Goal: Check status: Check status

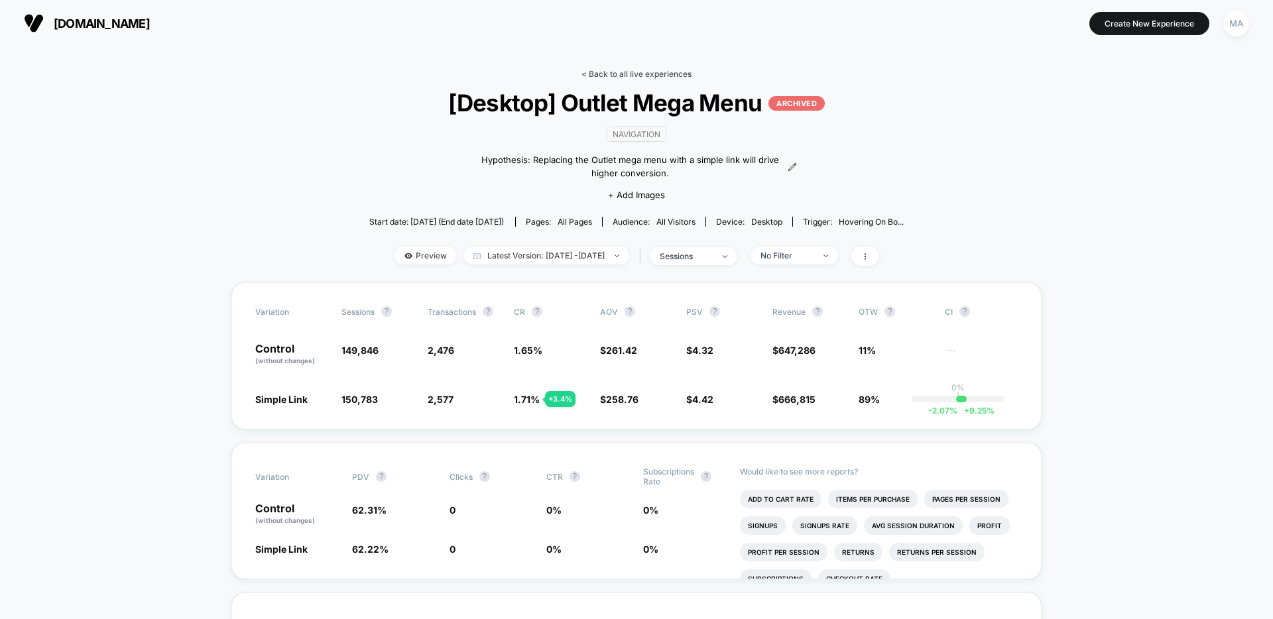
click at [615, 74] on link "< Back to all live experiences" at bounding box center [636, 74] width 110 height 10
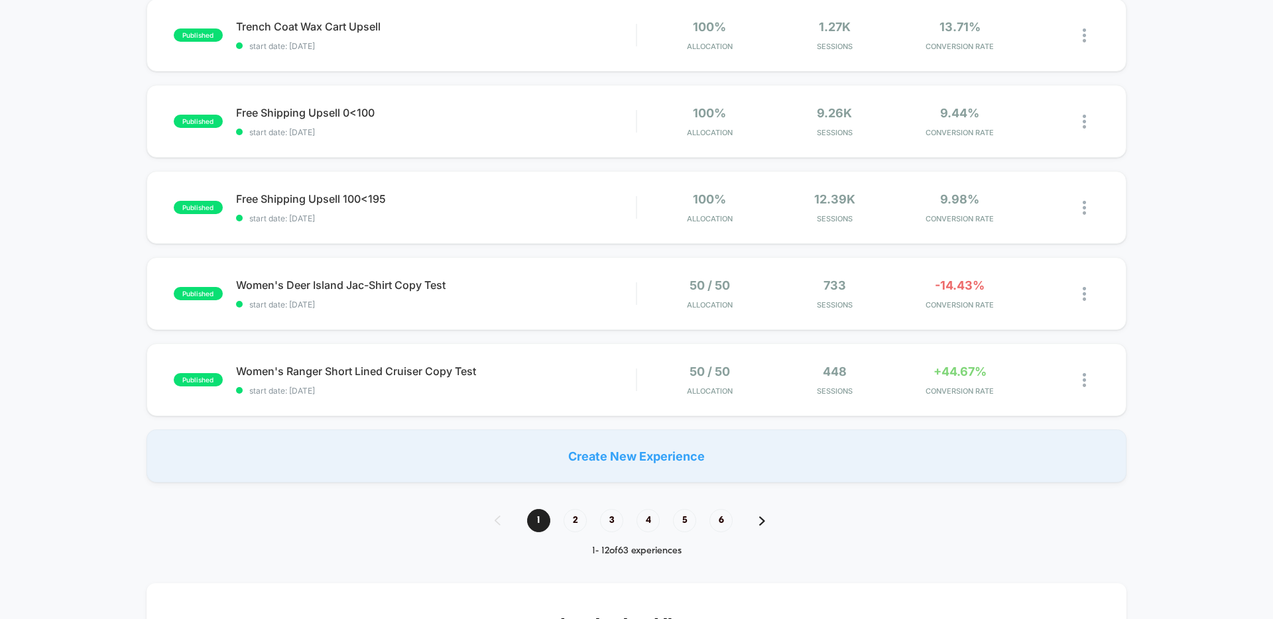
scroll to position [824, 0]
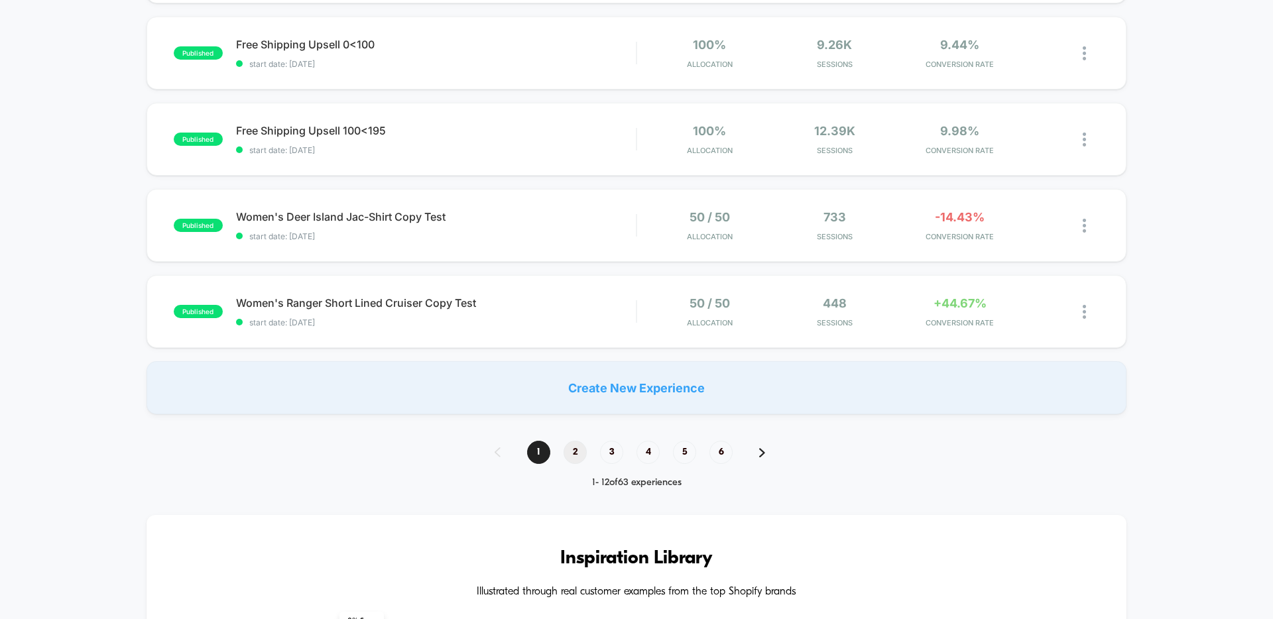
click at [577, 453] on span "2" at bounding box center [574, 452] width 23 height 23
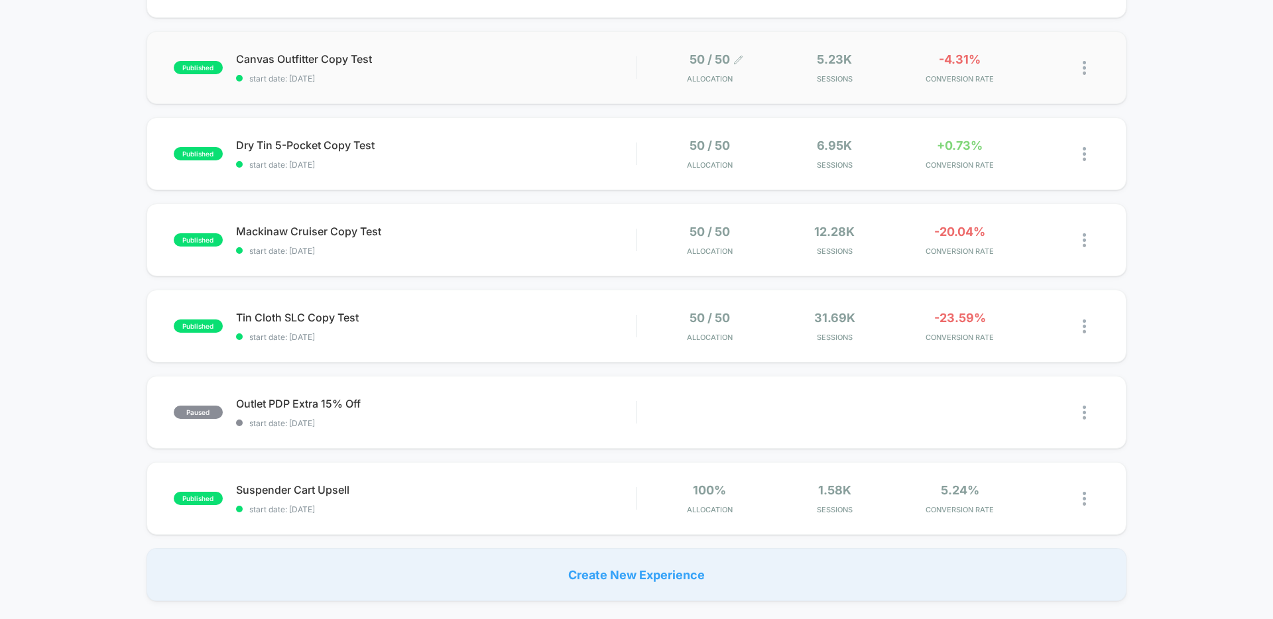
scroll to position [632, 0]
click at [493, 323] on div "Tin Cloth SLC Copy Test Click to edit experience details Click to edit experien…" at bounding box center [436, 325] width 400 height 31
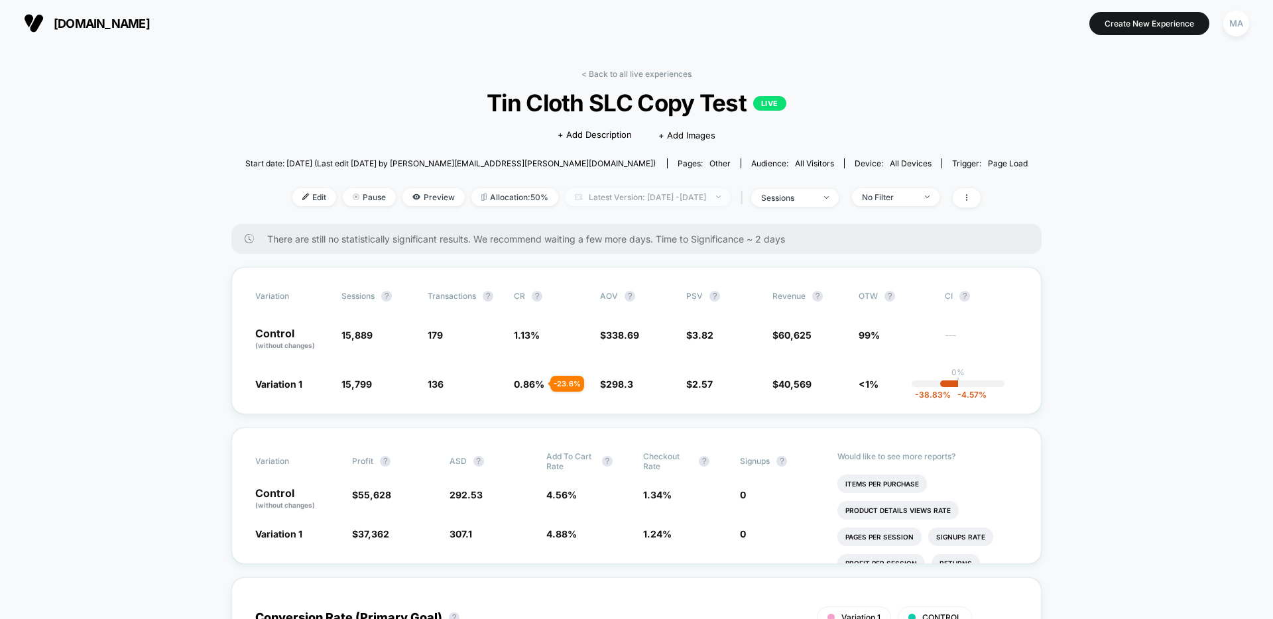
click at [636, 192] on span "Latest Version: [DATE] - [DATE]" at bounding box center [648, 197] width 166 height 18
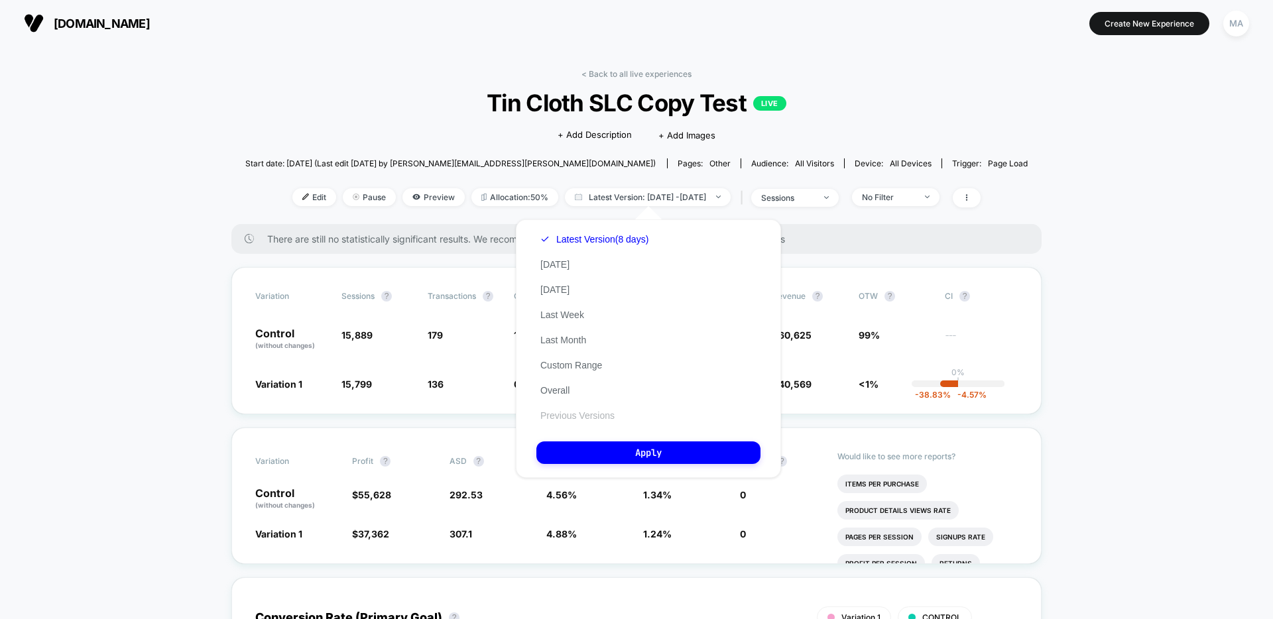
click at [604, 419] on button "Previous Versions" at bounding box center [577, 416] width 82 height 12
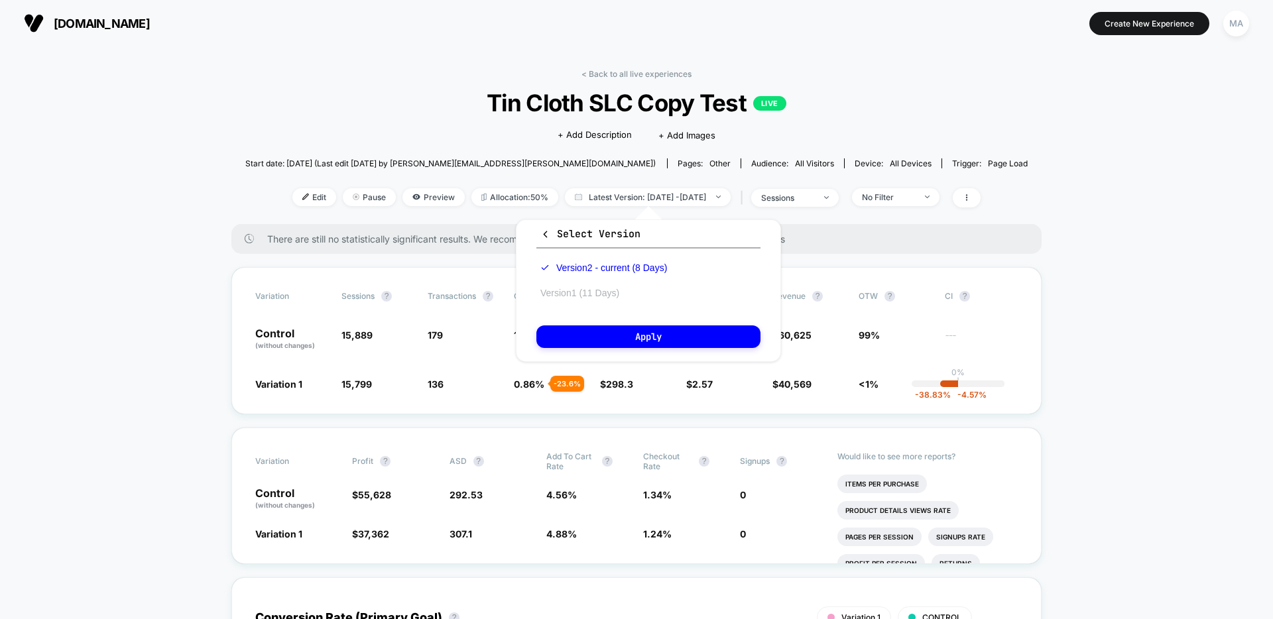
click at [591, 290] on button "Version 1 (11 Days)" at bounding box center [579, 293] width 87 height 12
click at [637, 337] on button "Apply" at bounding box center [648, 336] width 224 height 23
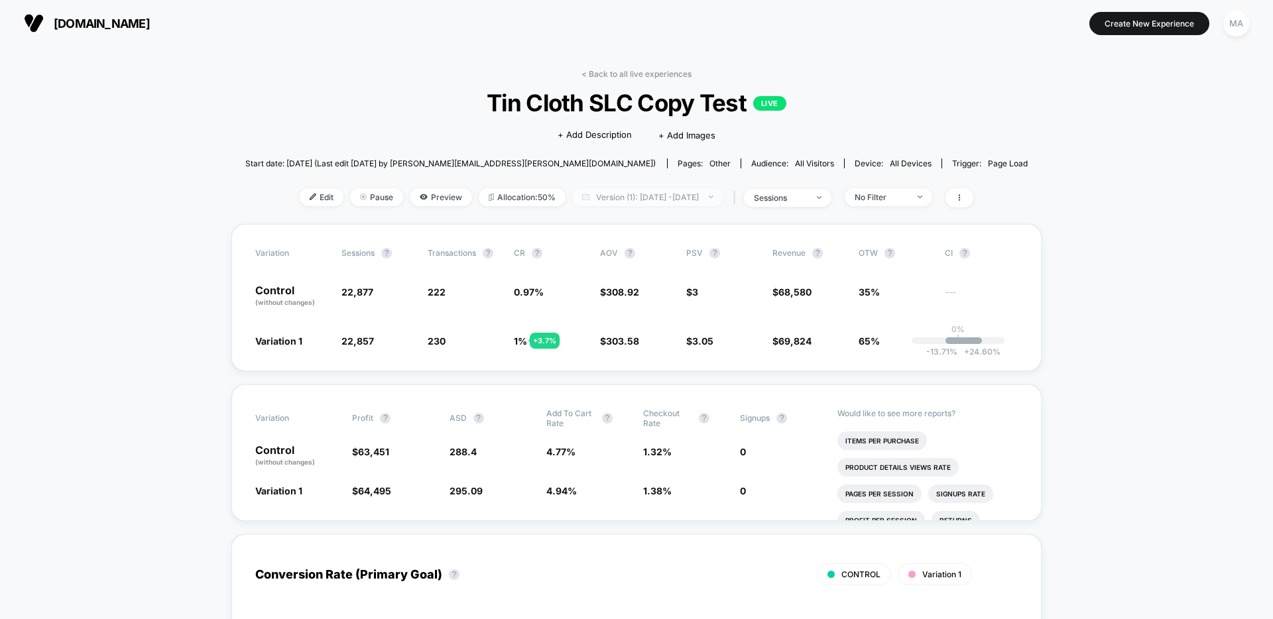
click at [618, 190] on span "Version (1): [DATE] - [DATE]" at bounding box center [647, 197] width 151 height 18
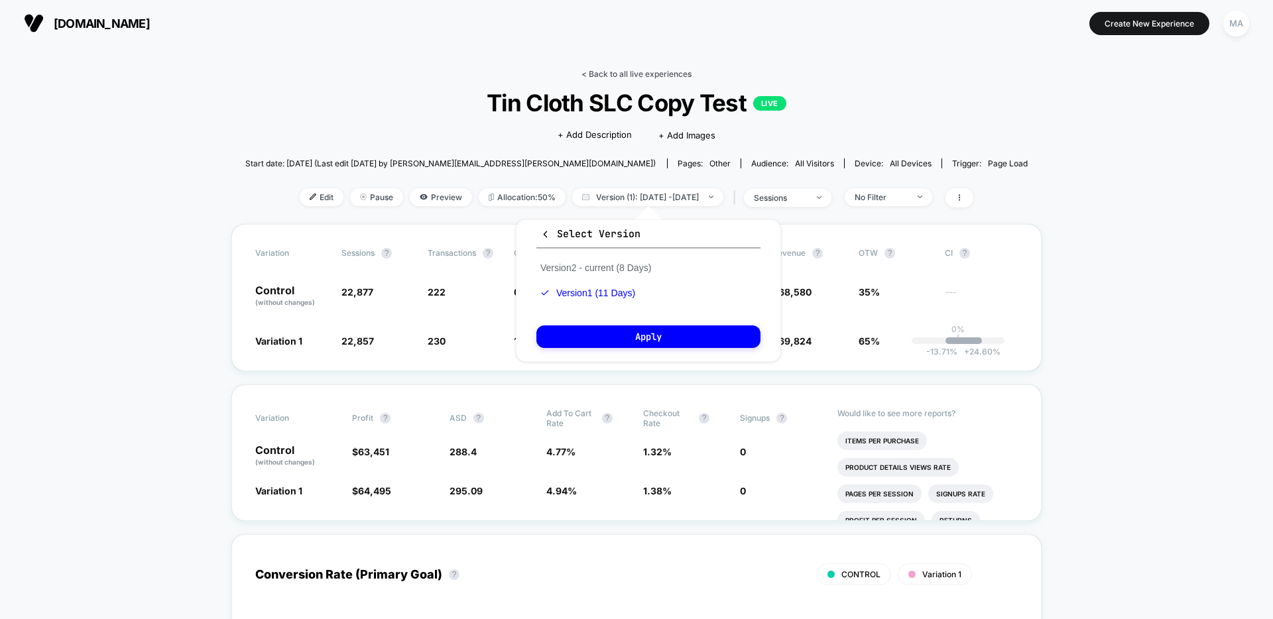
click at [645, 72] on link "< Back to all live experiences" at bounding box center [636, 74] width 110 height 10
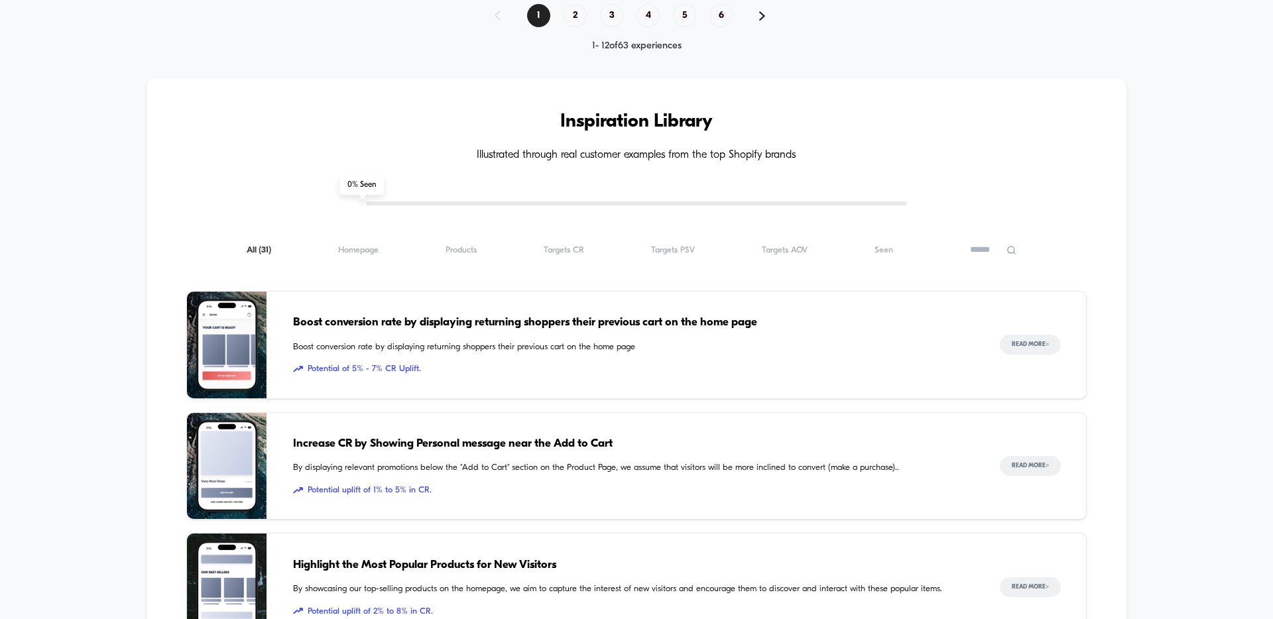
scroll to position [1226, 0]
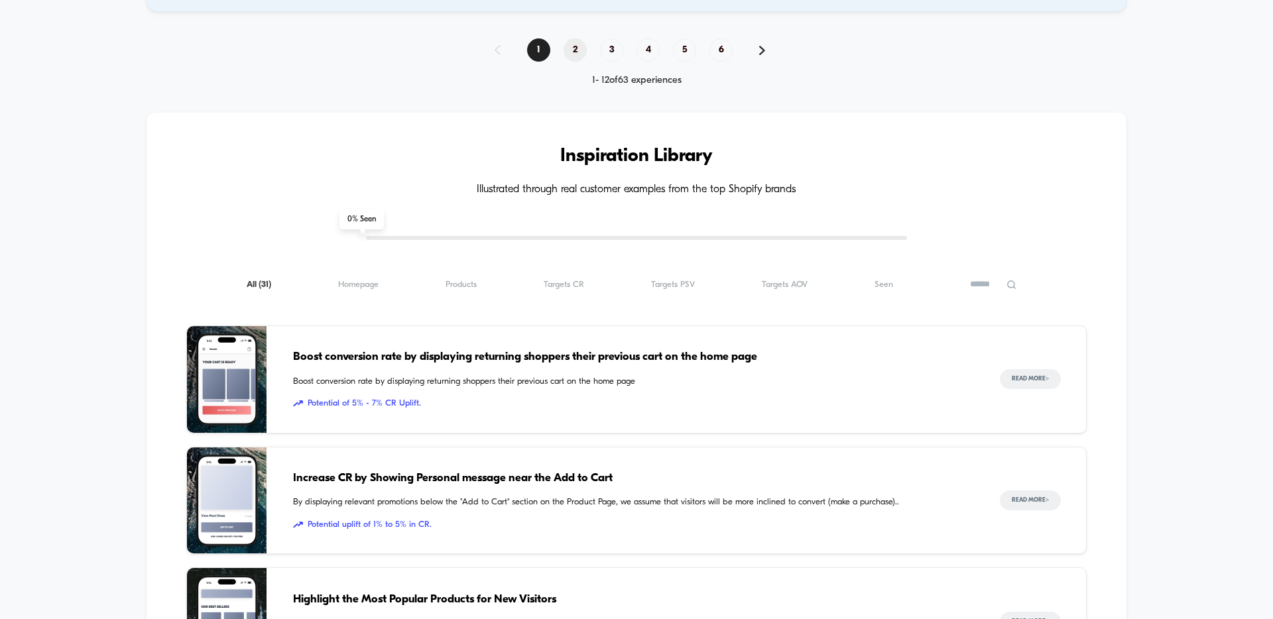
click at [573, 50] on span "2" at bounding box center [574, 49] width 23 height 23
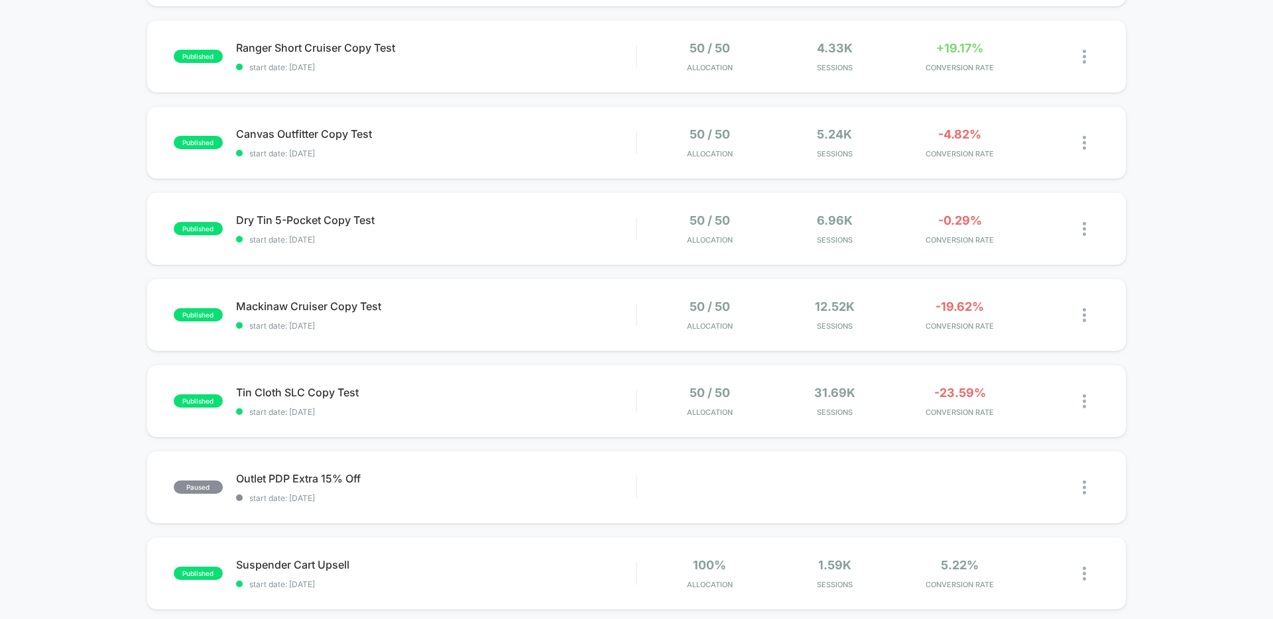
scroll to position [560, 0]
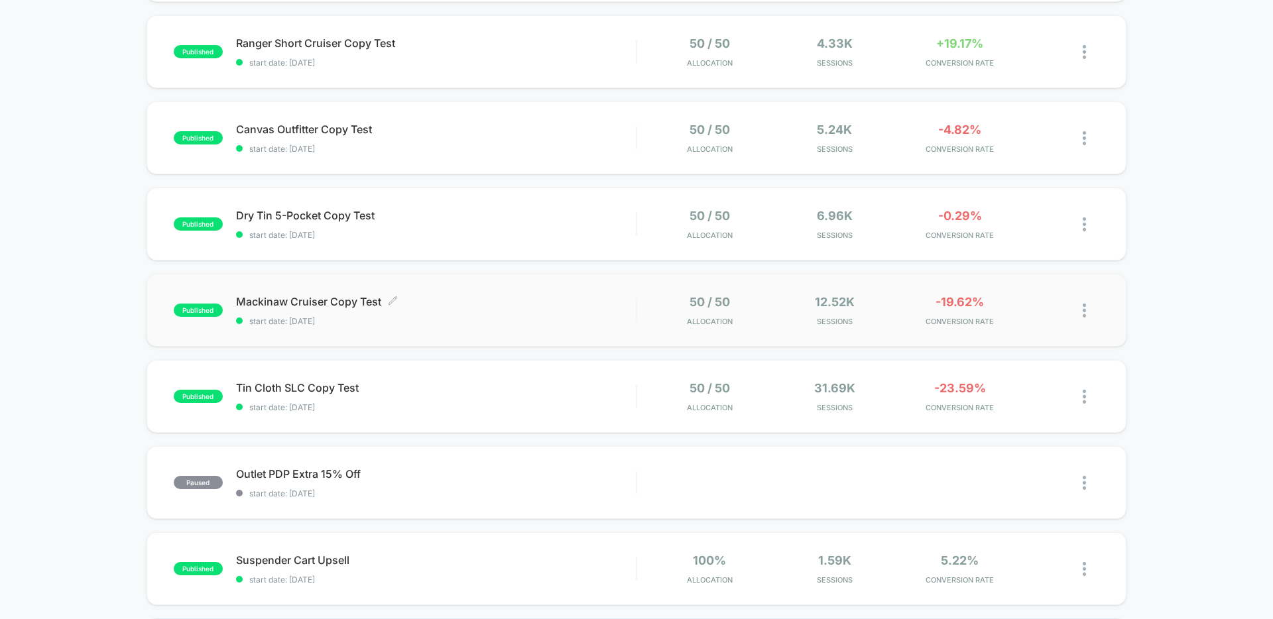
click at [542, 304] on span "Mackinaw Cruiser Copy Test Click to edit experience details" at bounding box center [436, 301] width 400 height 13
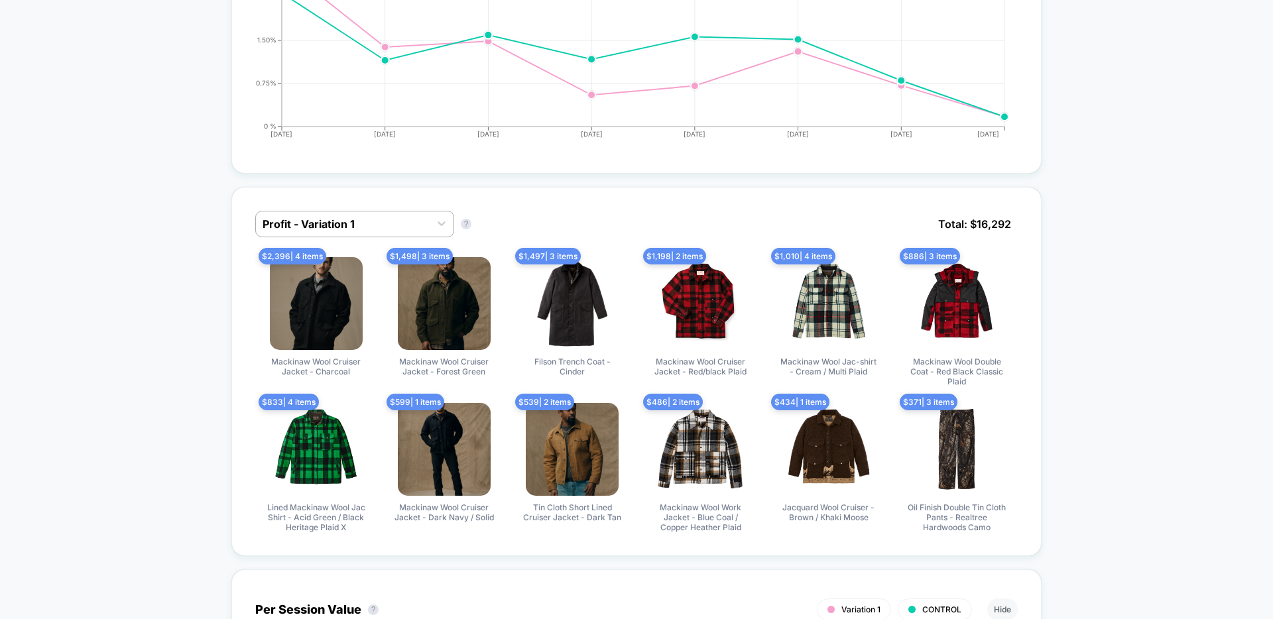
scroll to position [707, 0]
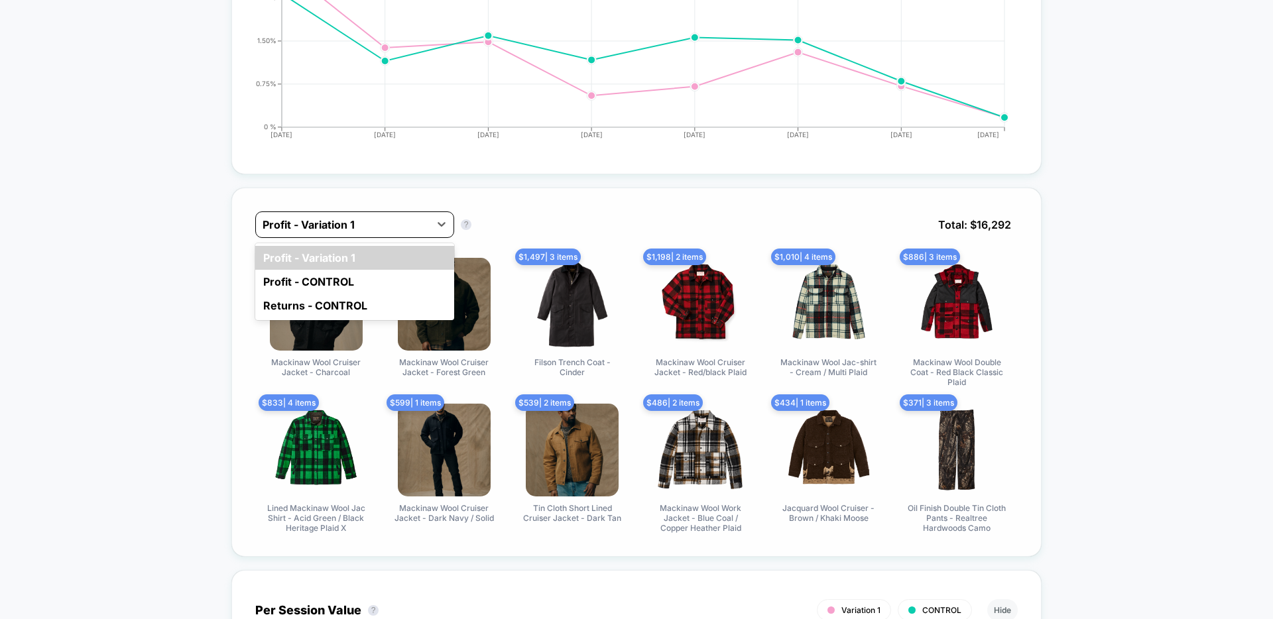
click at [400, 223] on div at bounding box center [343, 225] width 160 height 16
click at [315, 276] on div "Profit - CONTROL" at bounding box center [354, 282] width 199 height 24
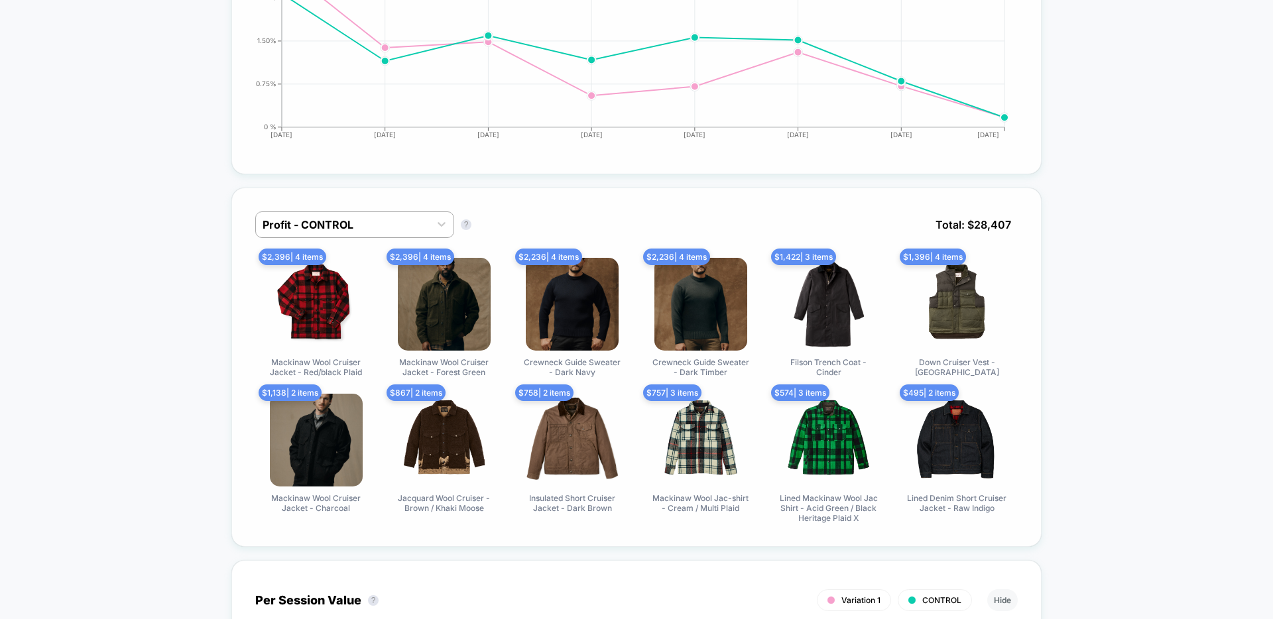
scroll to position [0, 0]
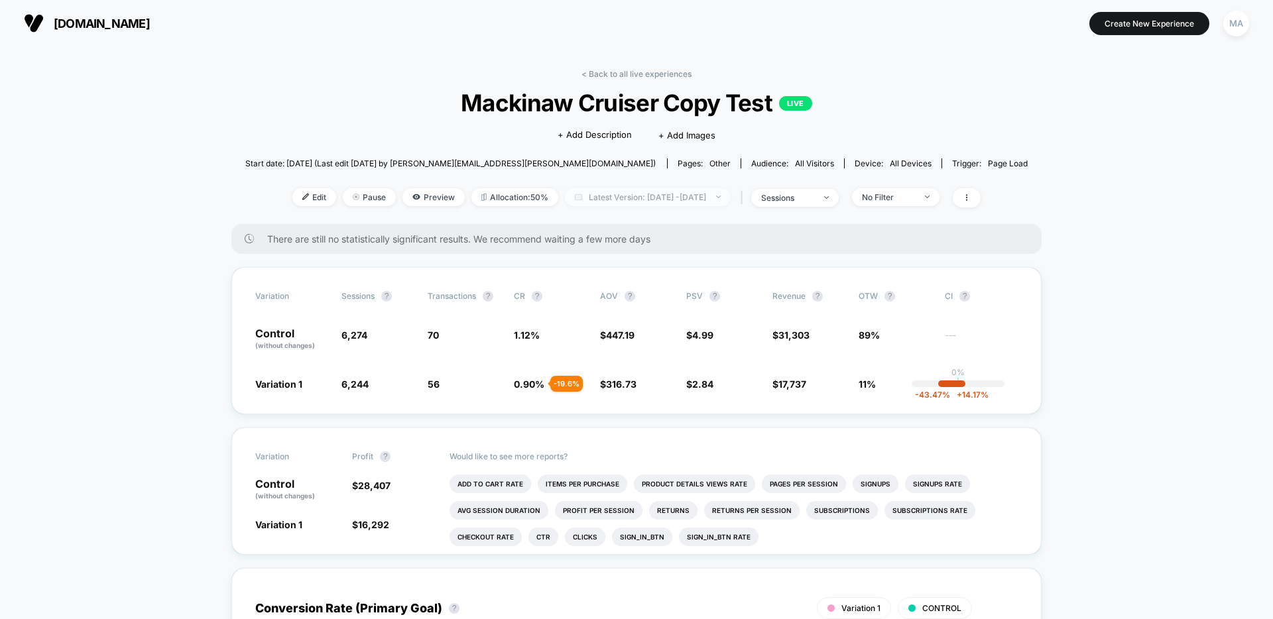
click at [626, 198] on span "Latest Version: [DATE] - [DATE]" at bounding box center [648, 197] width 166 height 18
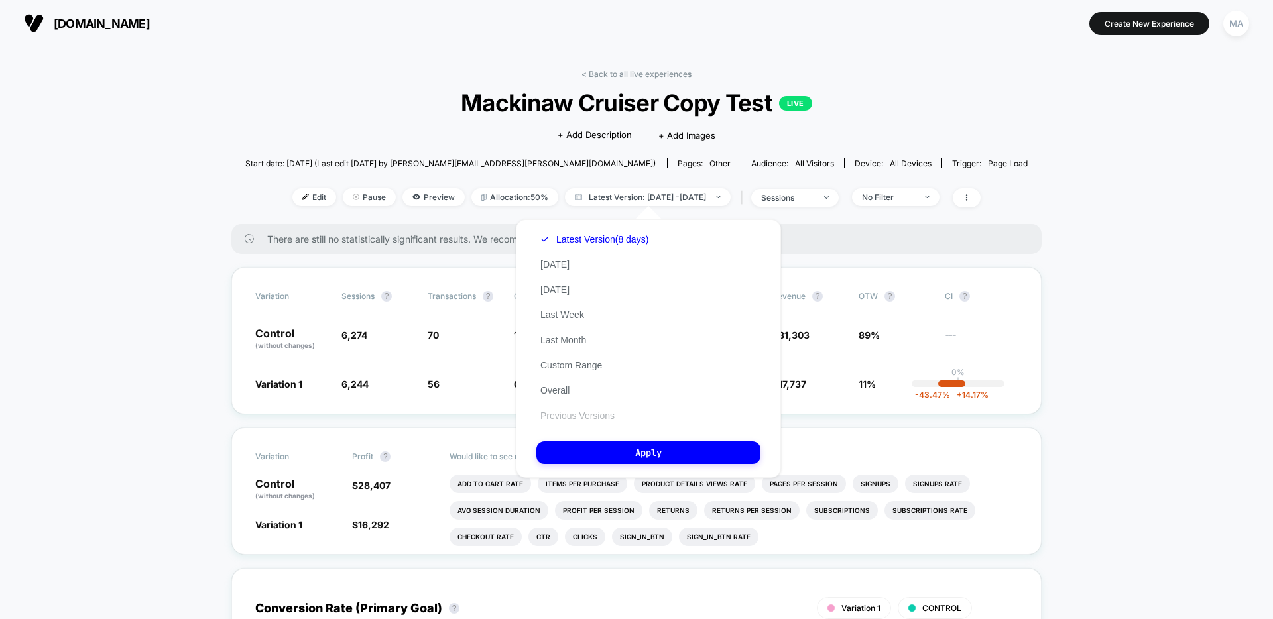
click at [579, 412] on button "Previous Versions" at bounding box center [577, 416] width 82 height 12
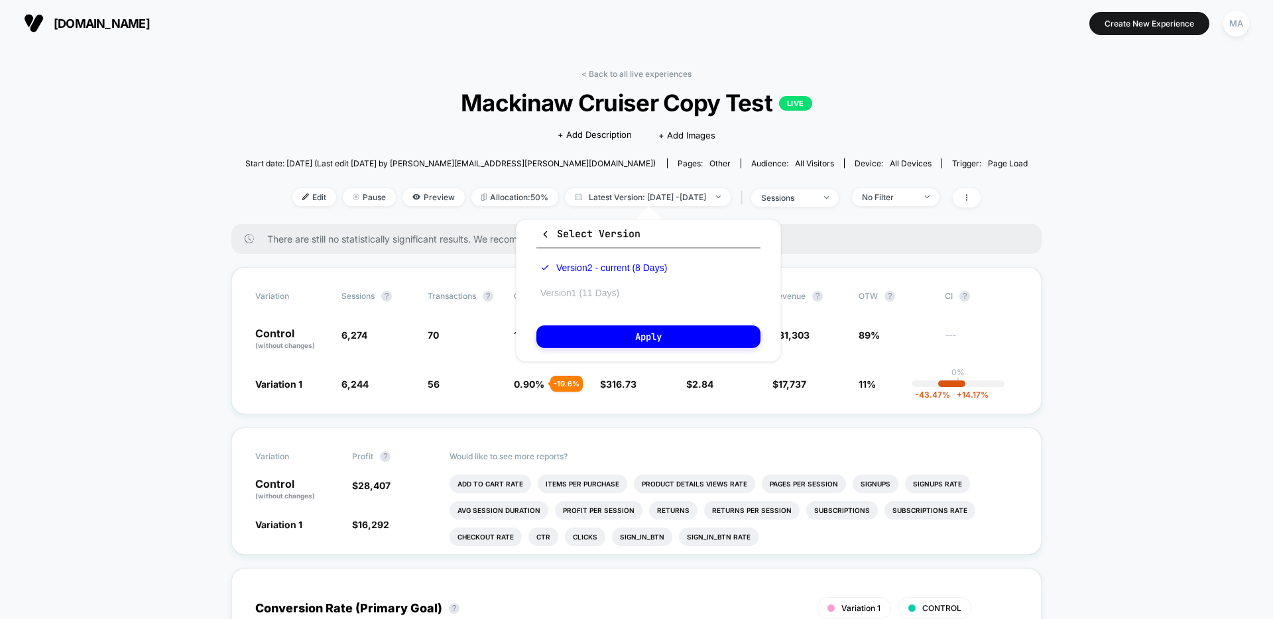
click at [584, 296] on button "Version 1 (11 Days)" at bounding box center [579, 293] width 87 height 12
click at [599, 337] on button "Apply" at bounding box center [648, 336] width 224 height 23
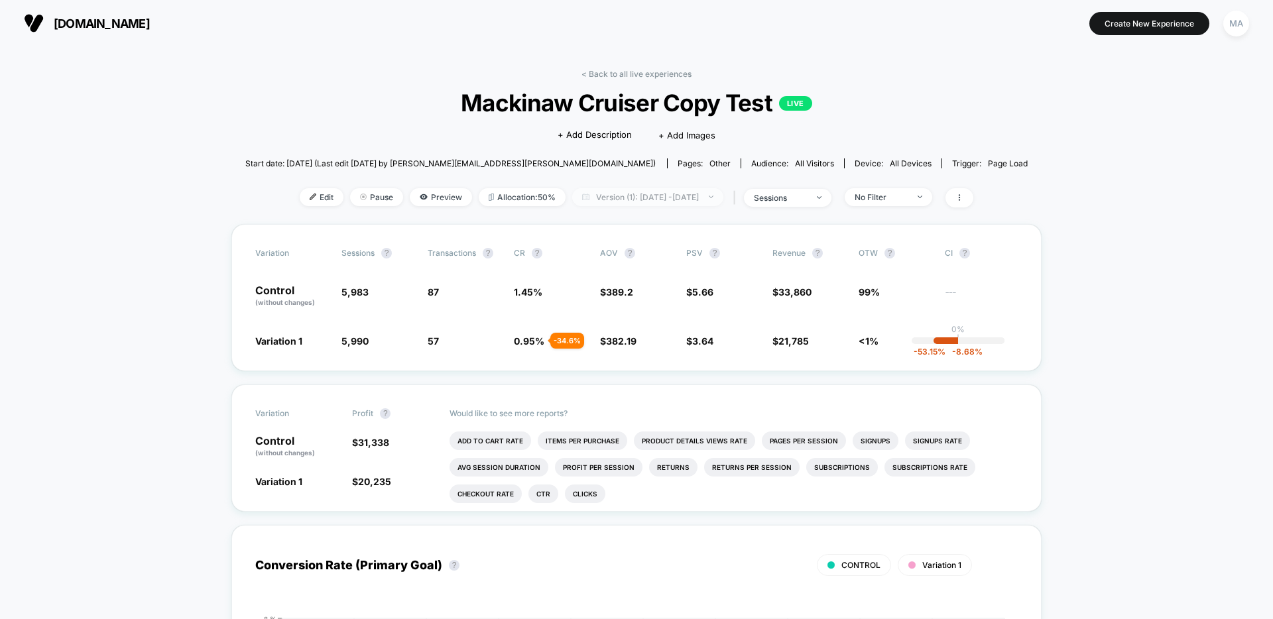
click at [627, 205] on span "Version (1): [DATE] - [DATE]" at bounding box center [647, 197] width 151 height 18
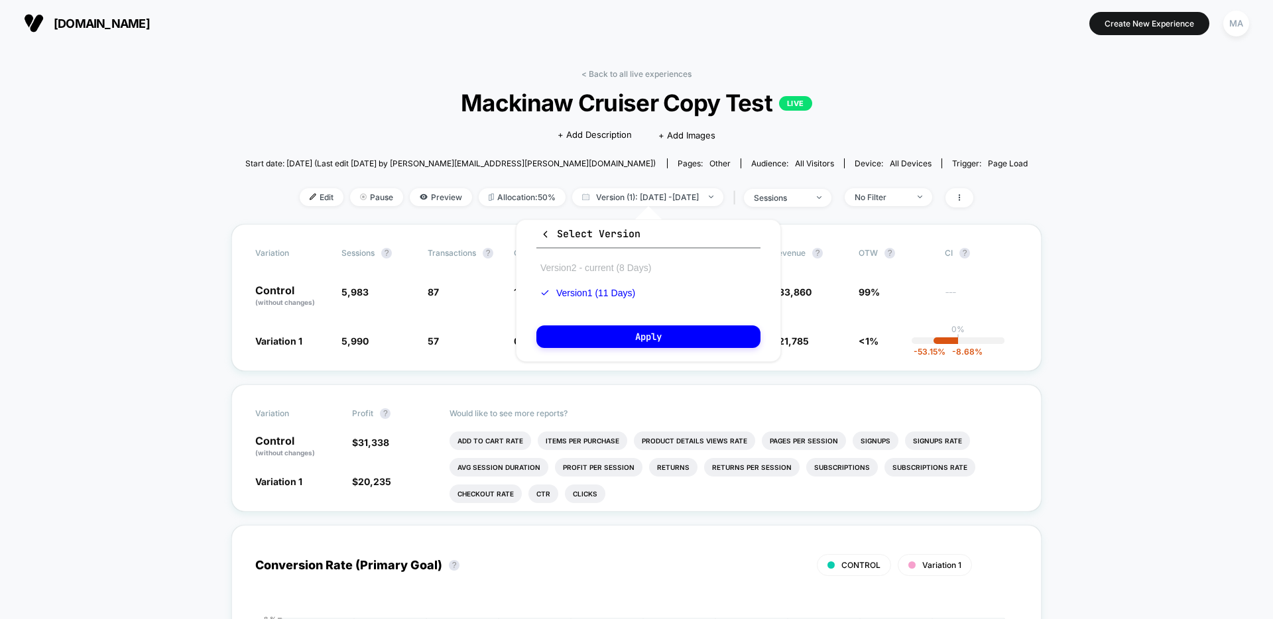
click at [585, 269] on button "Version 2 - current (8 Days)" at bounding box center [595, 268] width 119 height 12
click at [623, 341] on button "Apply" at bounding box center [648, 336] width 224 height 23
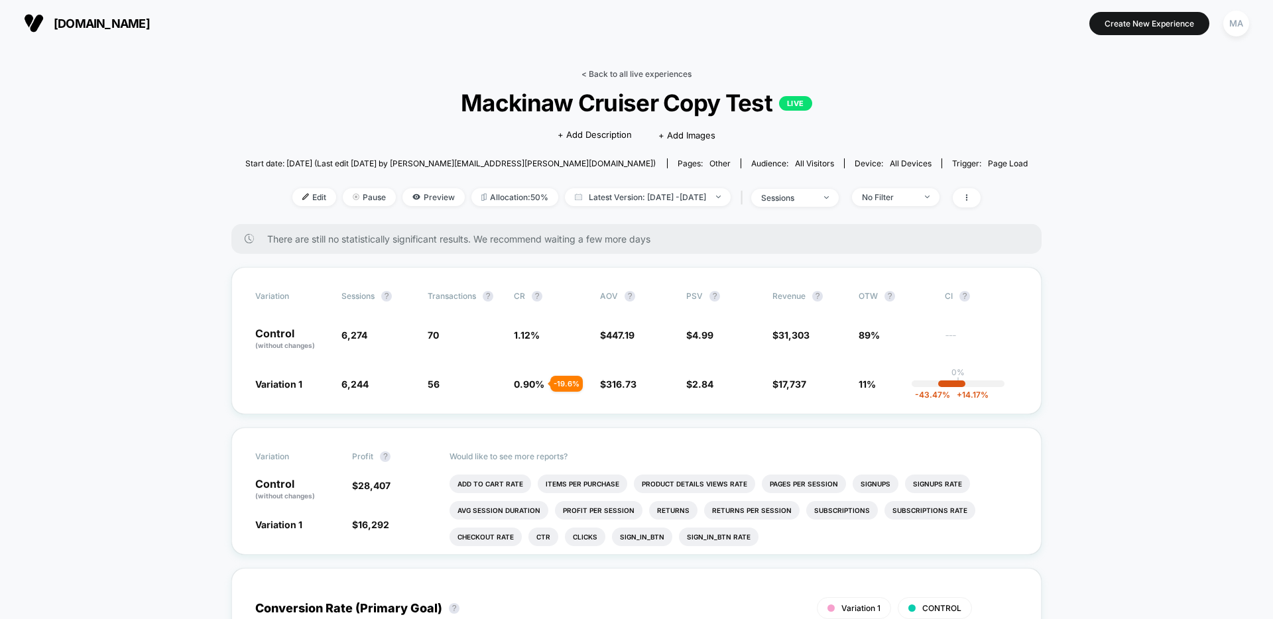
click at [604, 76] on link "< Back to all live experiences" at bounding box center [636, 74] width 110 height 10
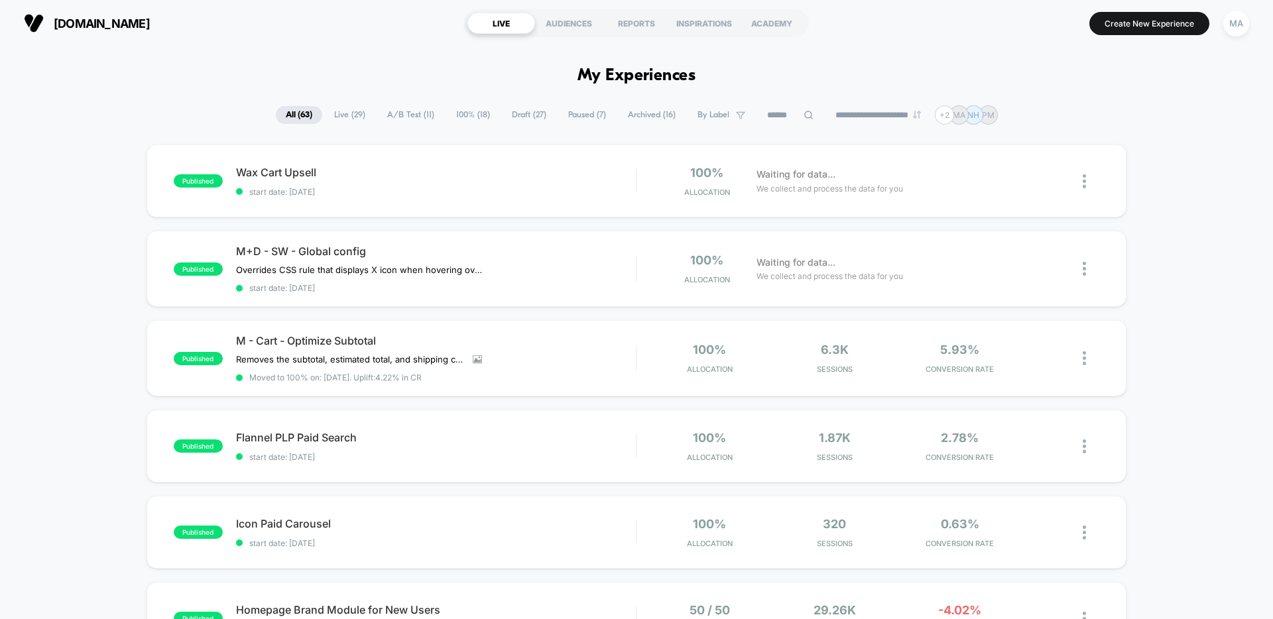
click at [394, 115] on span "A/B Test ( 11 )" at bounding box center [410, 115] width 67 height 18
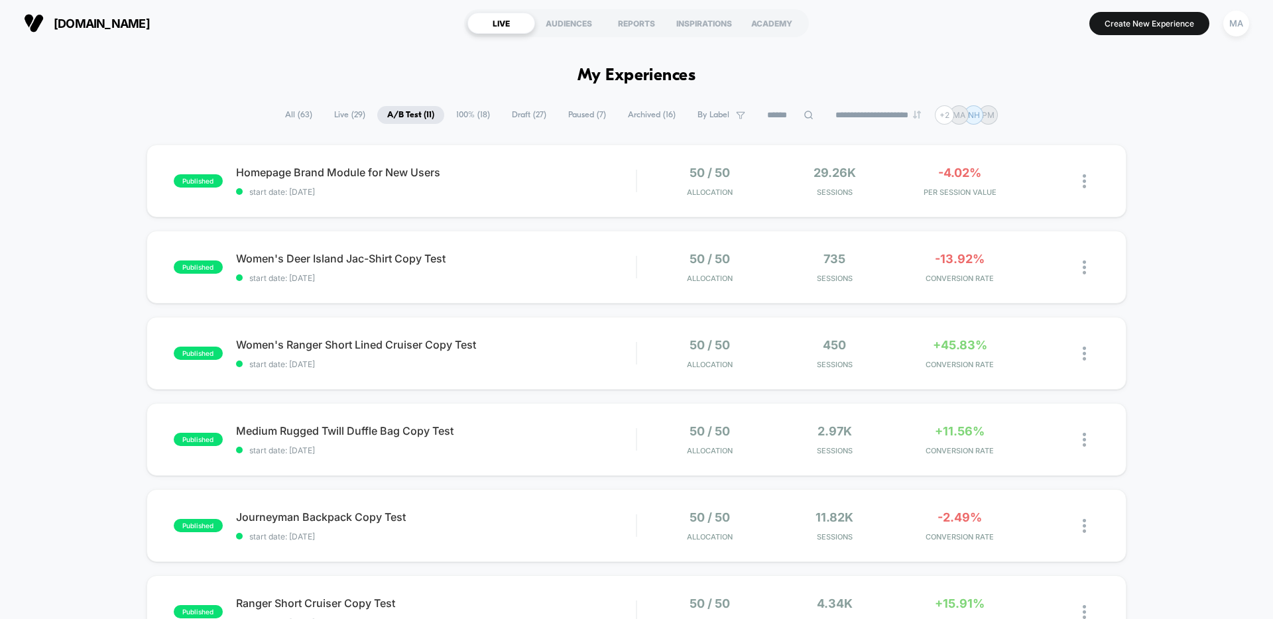
click at [648, 113] on span "Archived ( 16 )" at bounding box center [652, 115] width 68 height 18
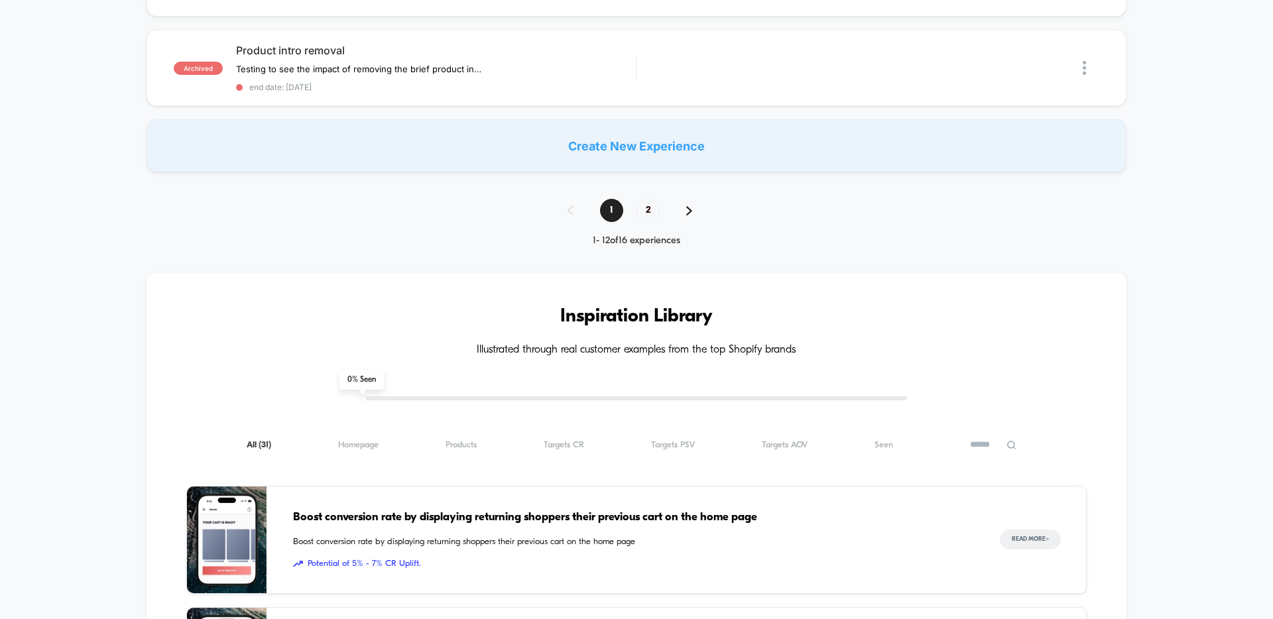
scroll to position [851, 0]
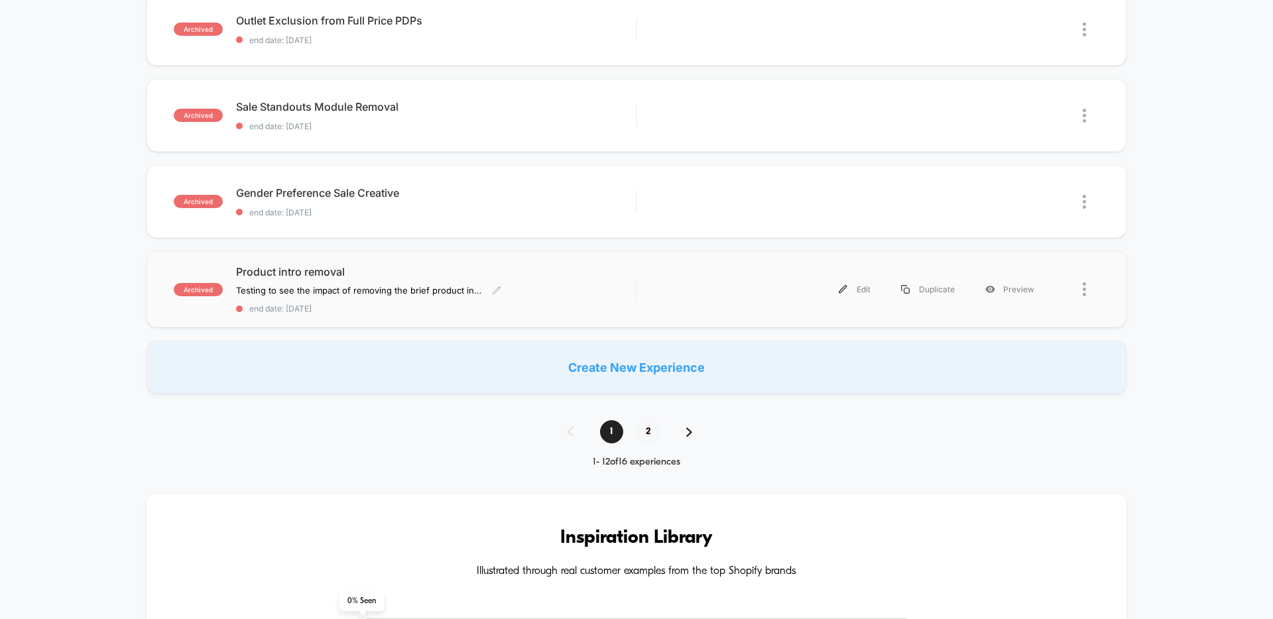
click at [386, 272] on span "Product intro removal" at bounding box center [436, 271] width 400 height 13
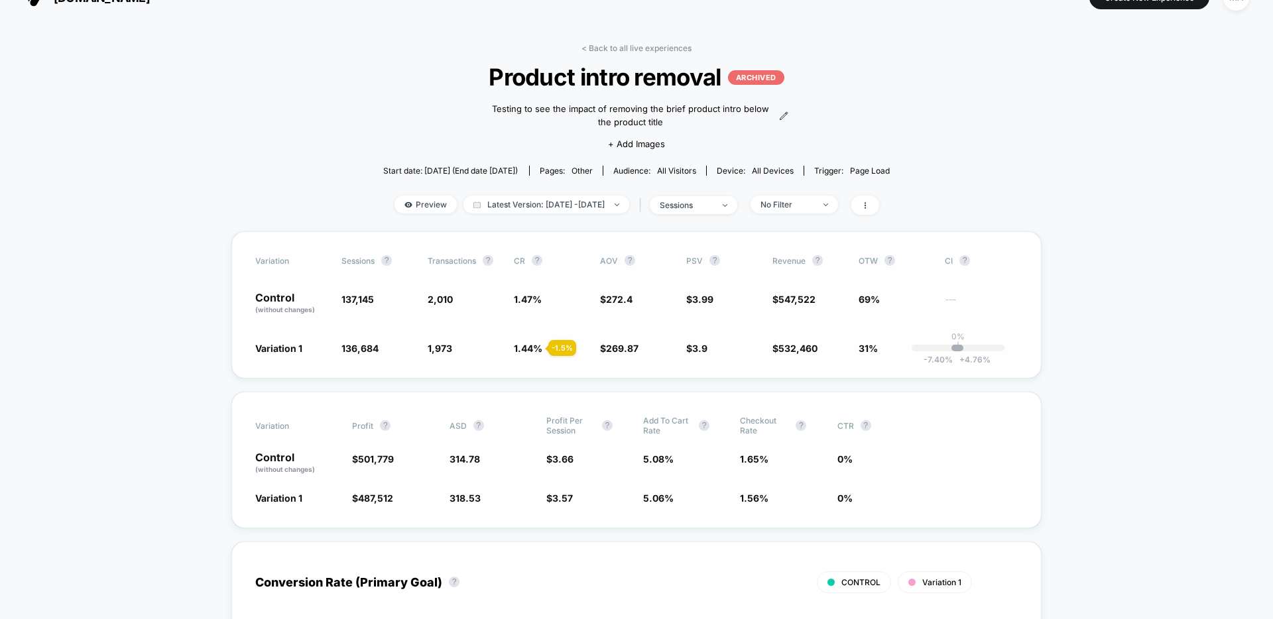
scroll to position [36, 0]
